Goal: Task Accomplishment & Management: Manage account settings

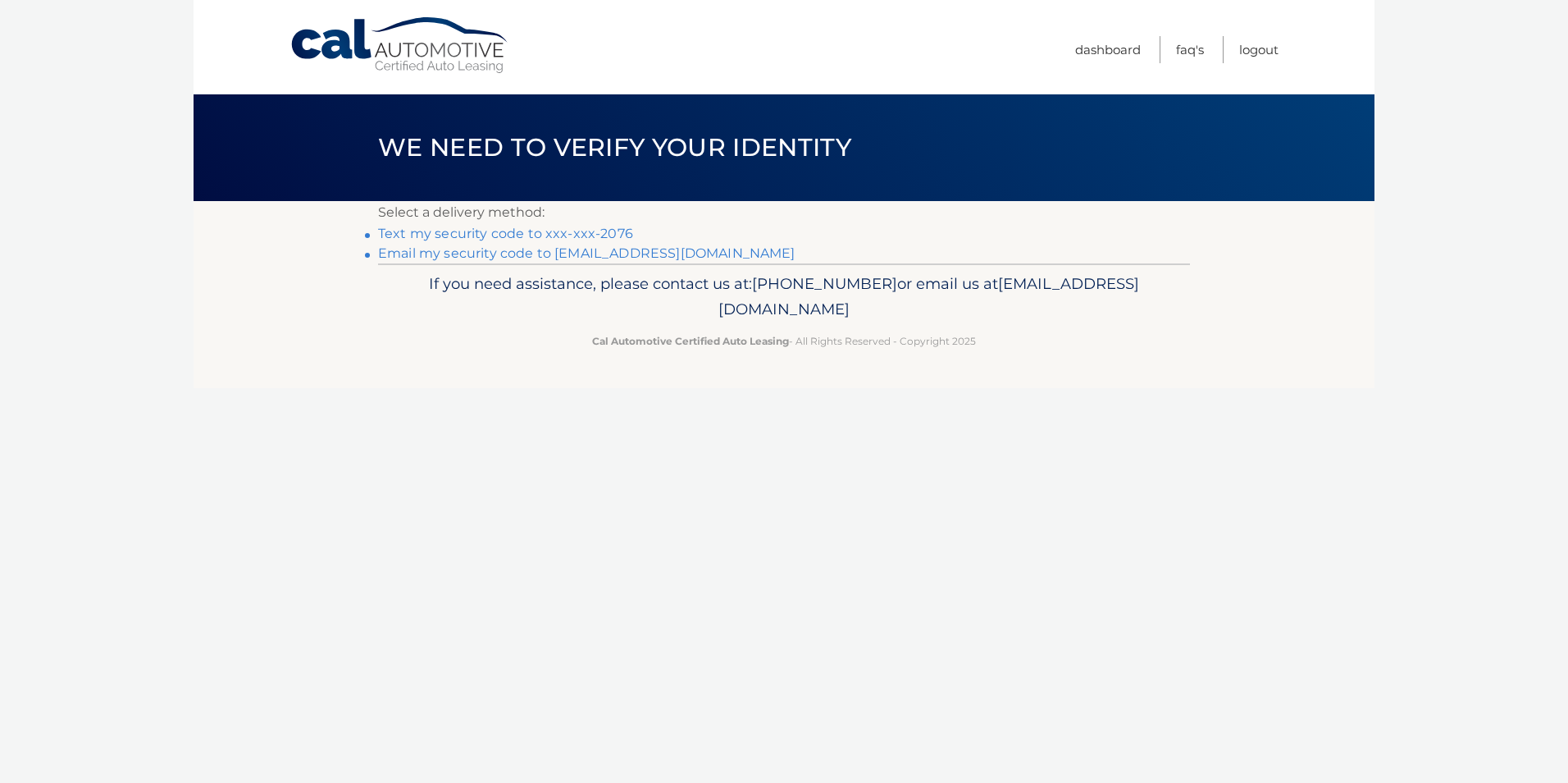
click at [599, 233] on link "Text my security code to xxx-xxx-2076" at bounding box center [506, 233] width 255 height 15
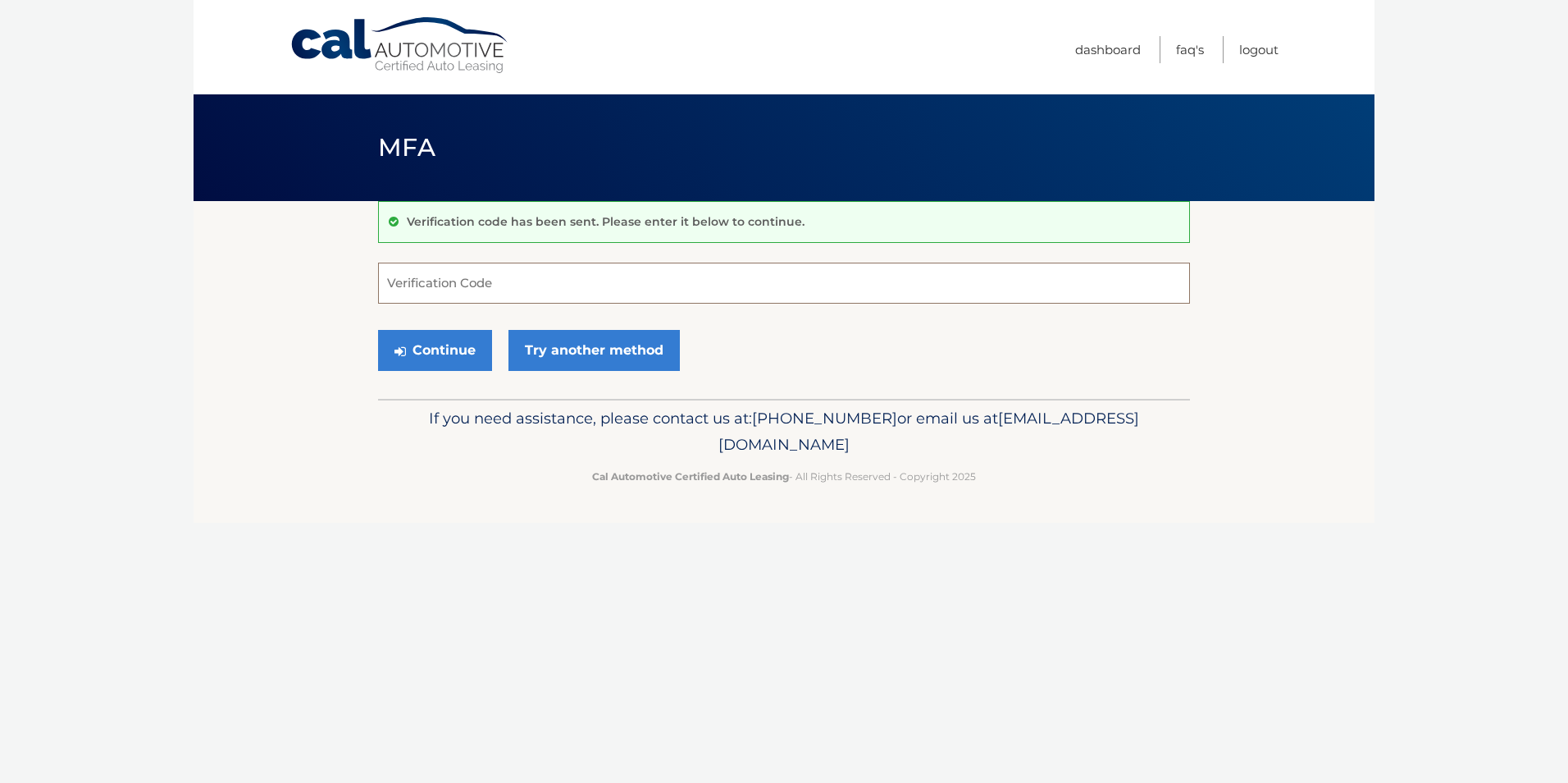
click at [508, 295] on input "Verification Code" at bounding box center [784, 283] width 812 height 41
type input "904054"
click at [431, 355] on button "Continue" at bounding box center [435, 350] width 114 height 41
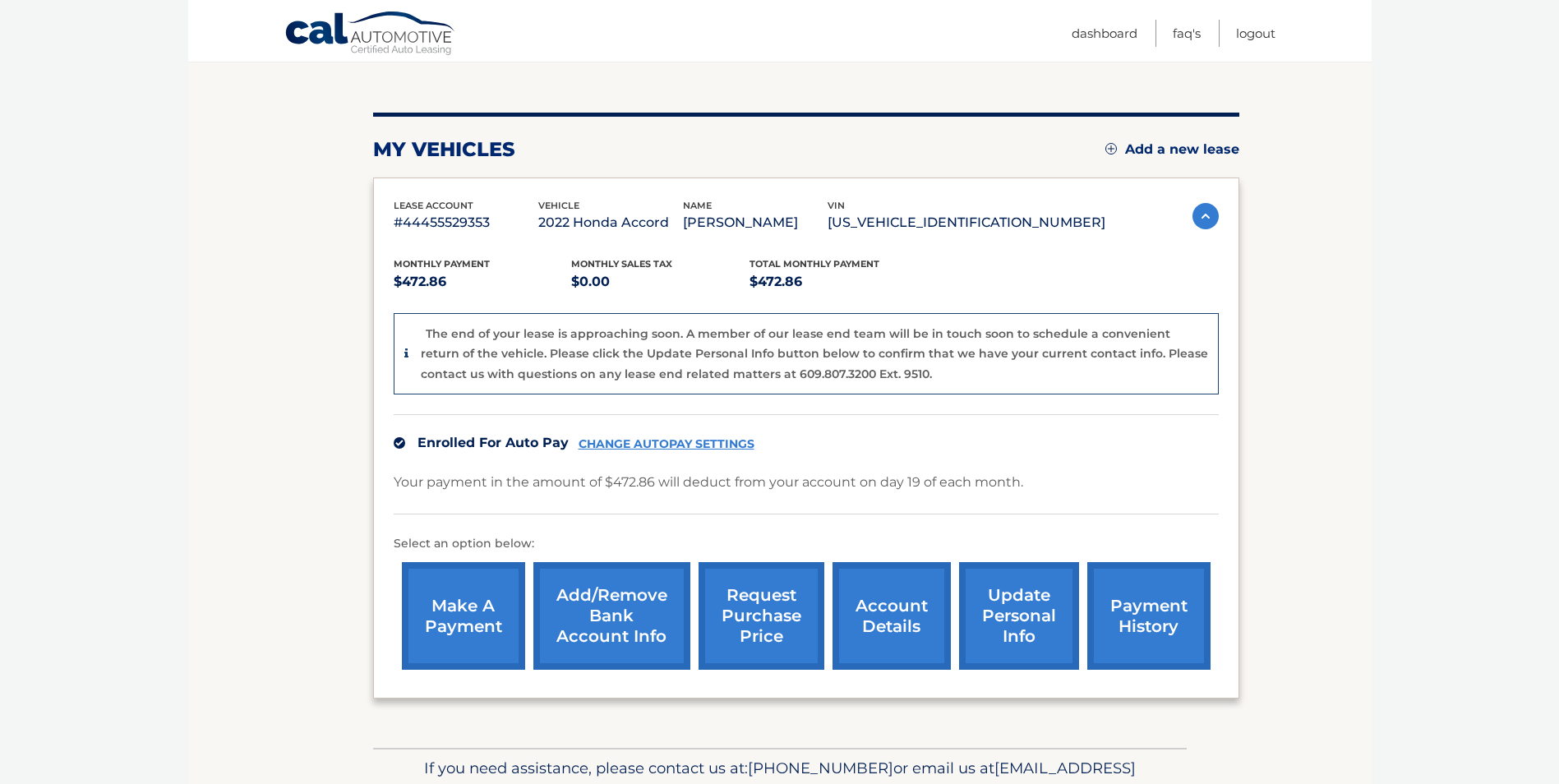
scroll to position [164, 0]
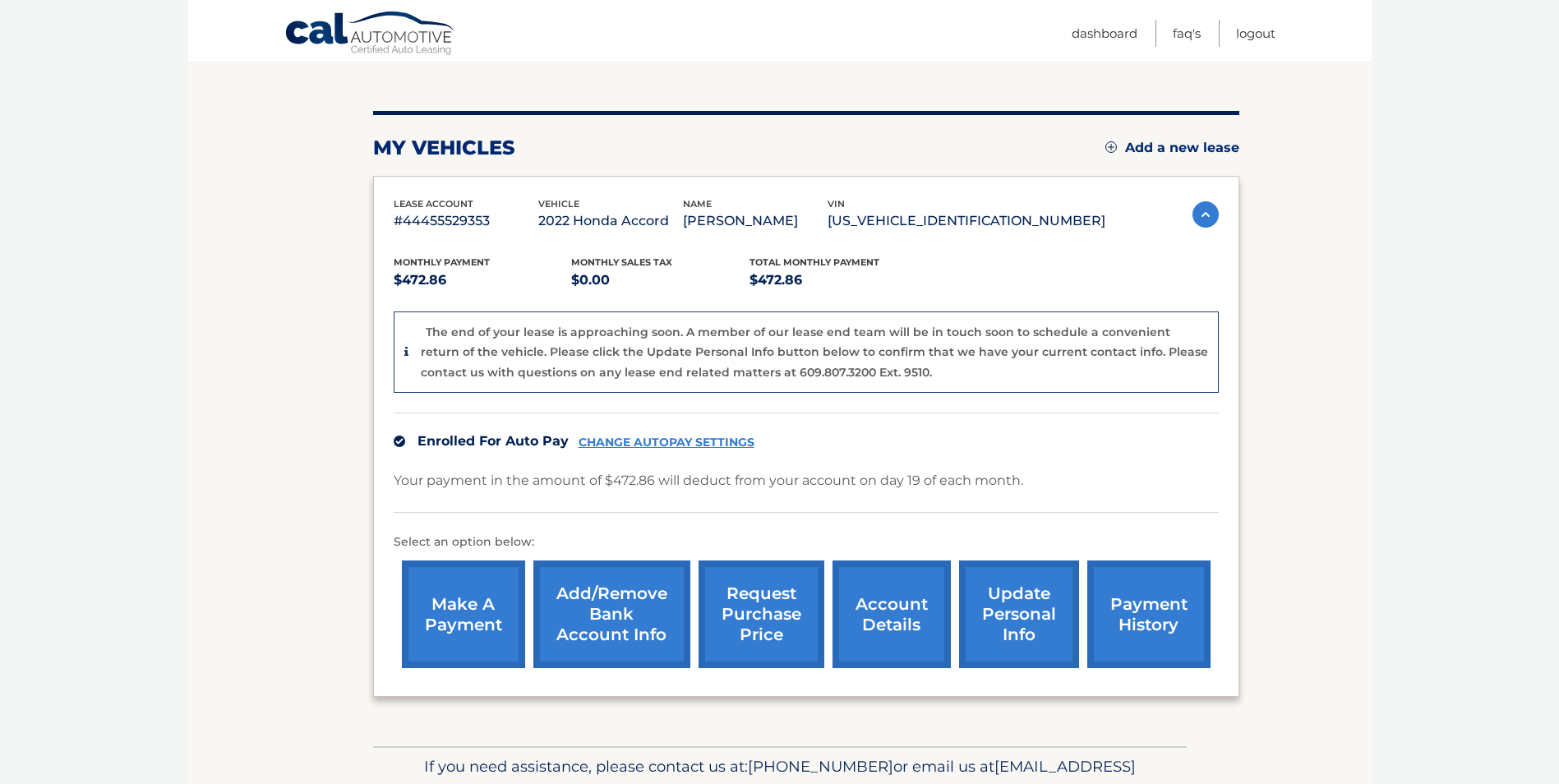
click at [688, 443] on link "CHANGE AUTOPAY SETTINGS" at bounding box center [666, 442] width 176 height 14
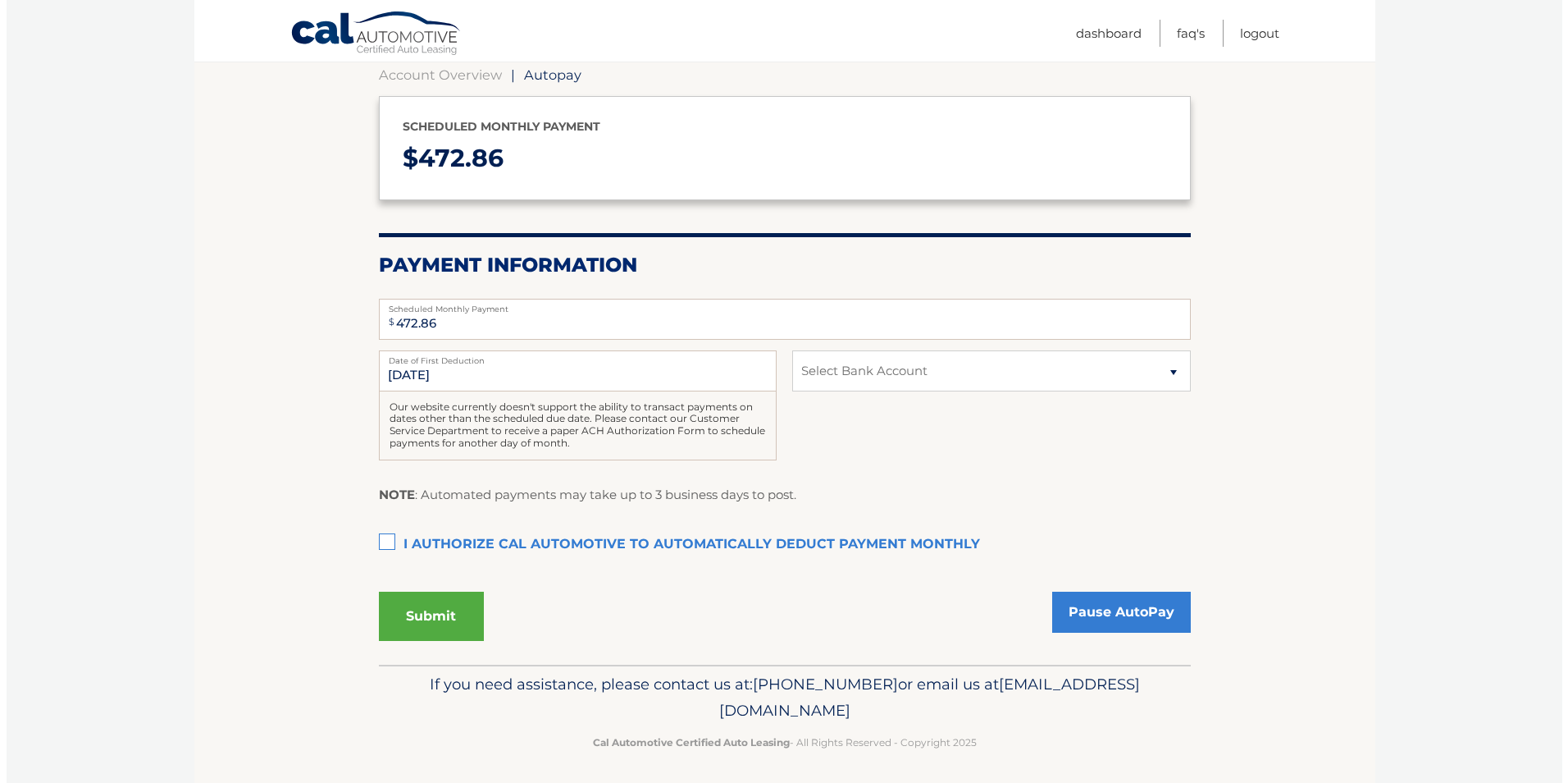
scroll to position [170, 0]
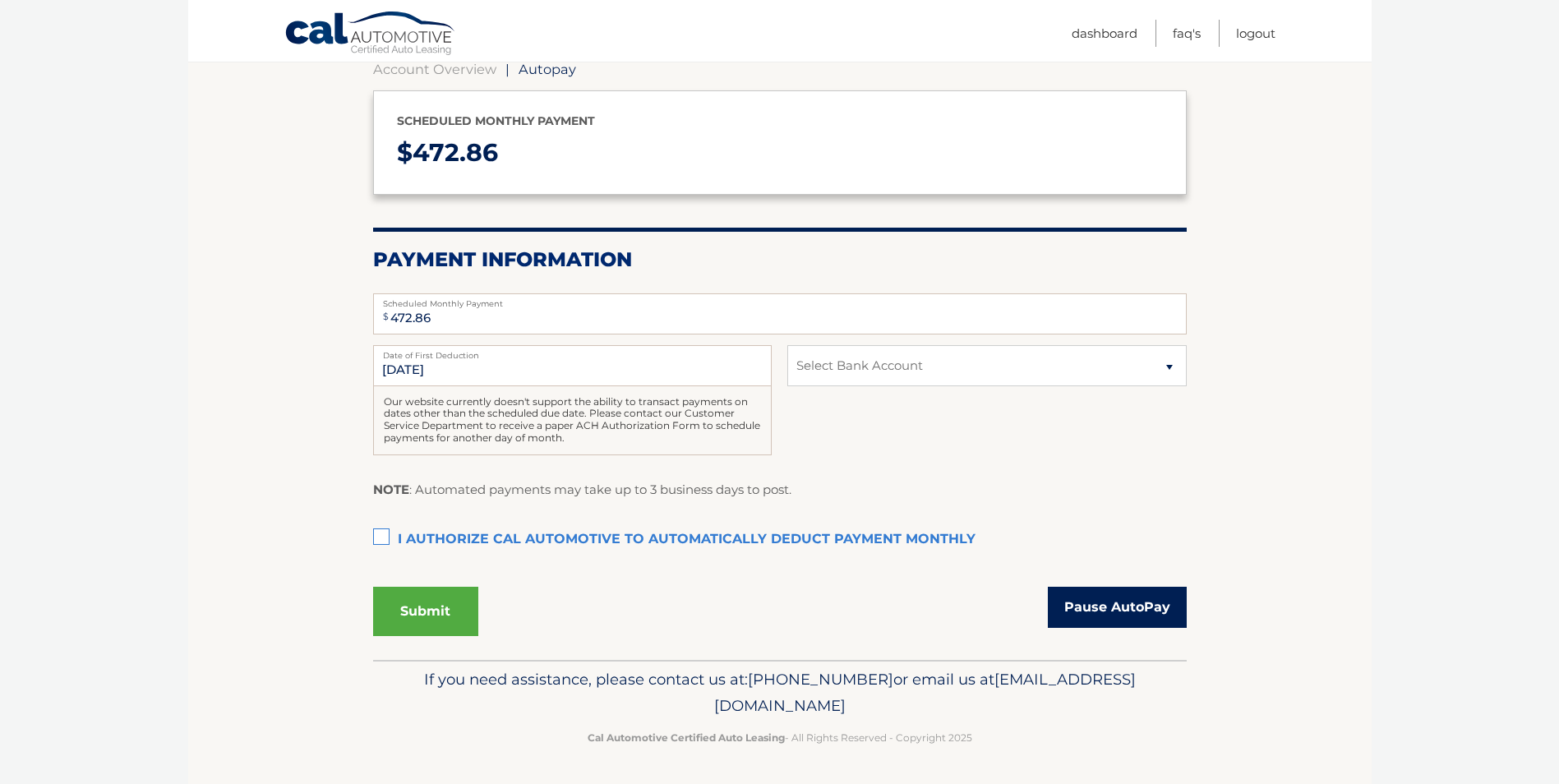
click at [1067, 608] on link "Pause AutoPay" at bounding box center [1117, 606] width 139 height 41
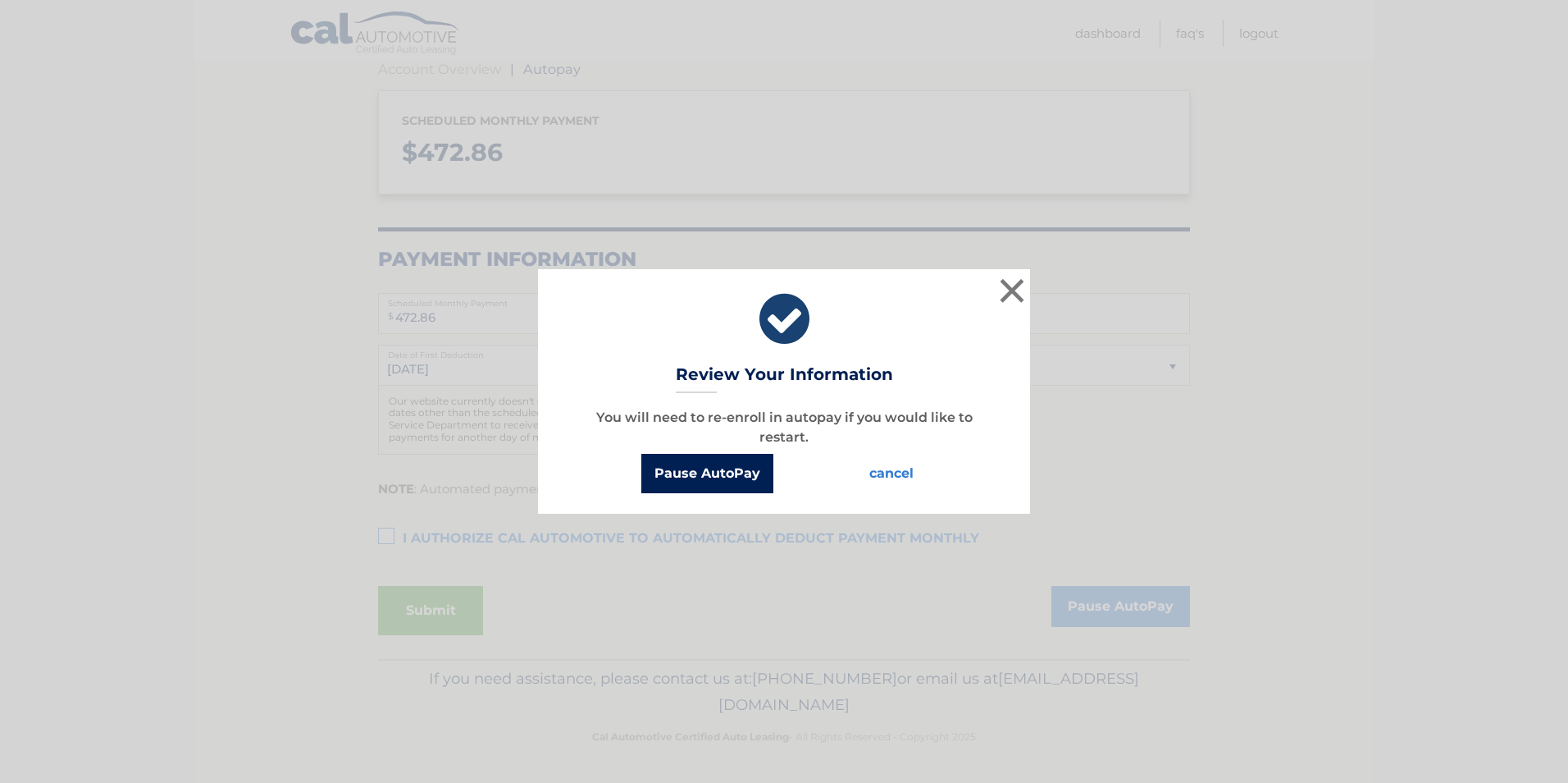
click at [703, 476] on button "Pause AutoPay" at bounding box center [708, 473] width 132 height 39
